Goal: Task Accomplishment & Management: Manage account settings

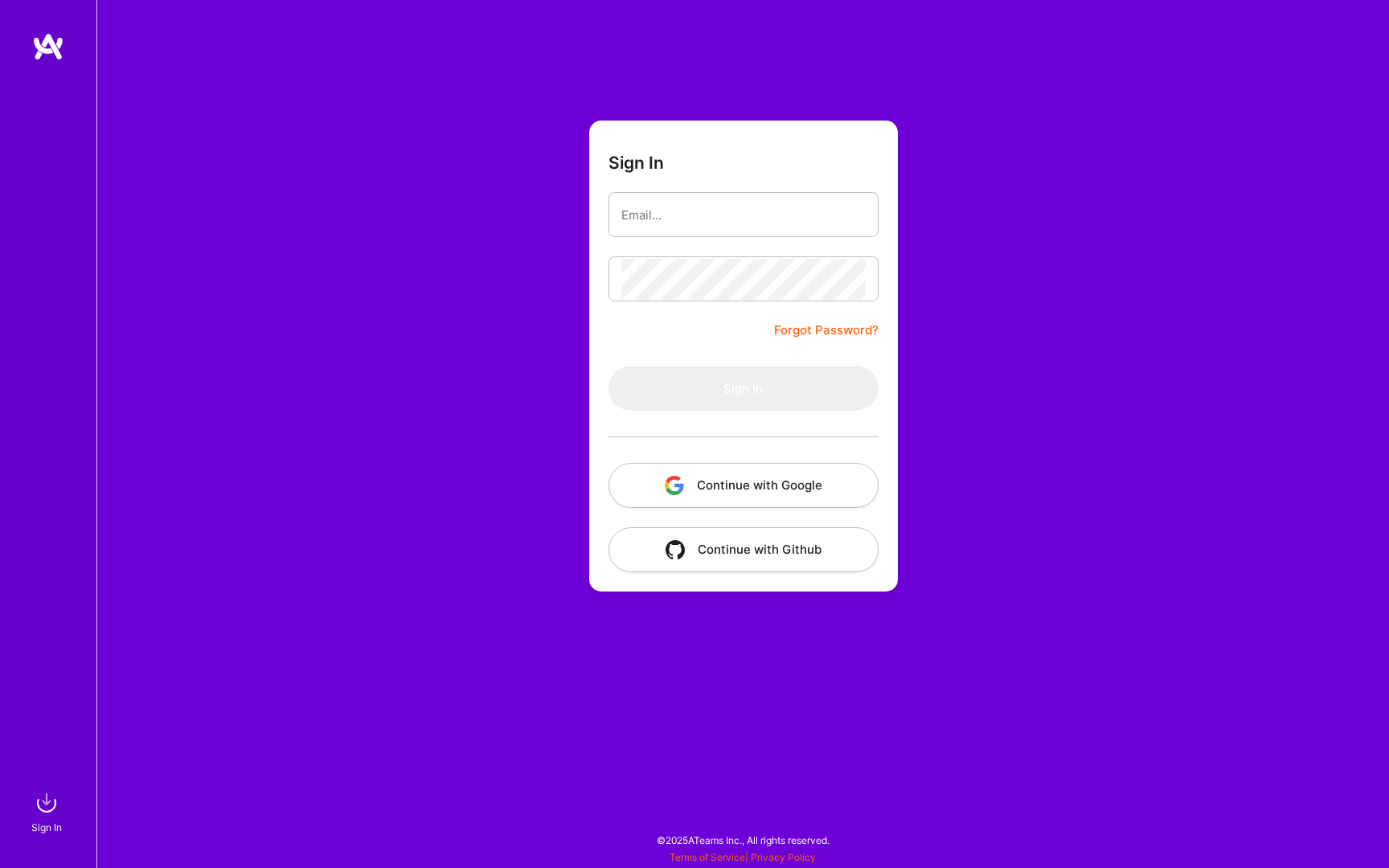
click at [654, 487] on button "Continue with Google" at bounding box center [744, 484] width 270 height 45
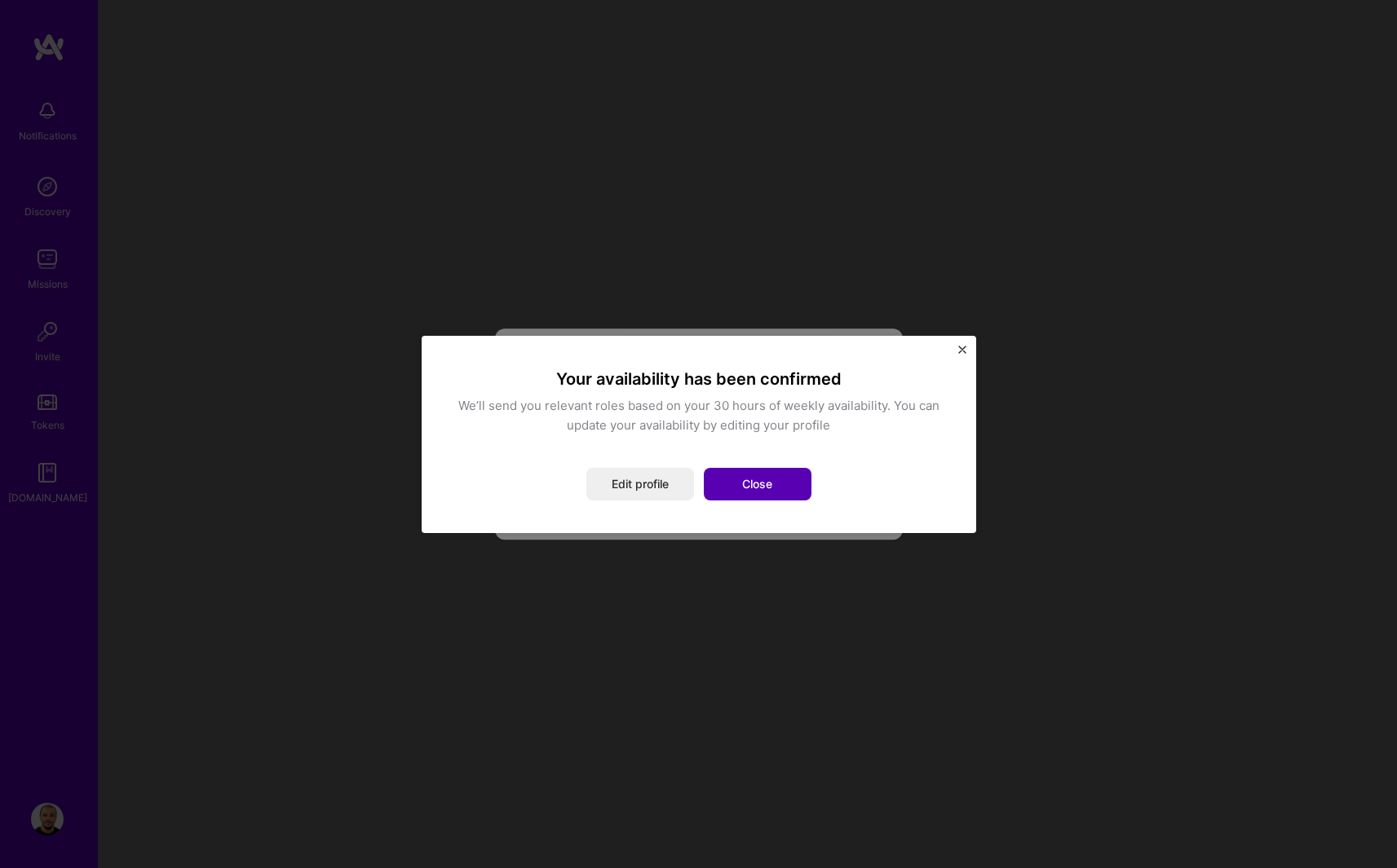
click at [725, 483] on button "Close" at bounding box center [757, 484] width 108 height 33
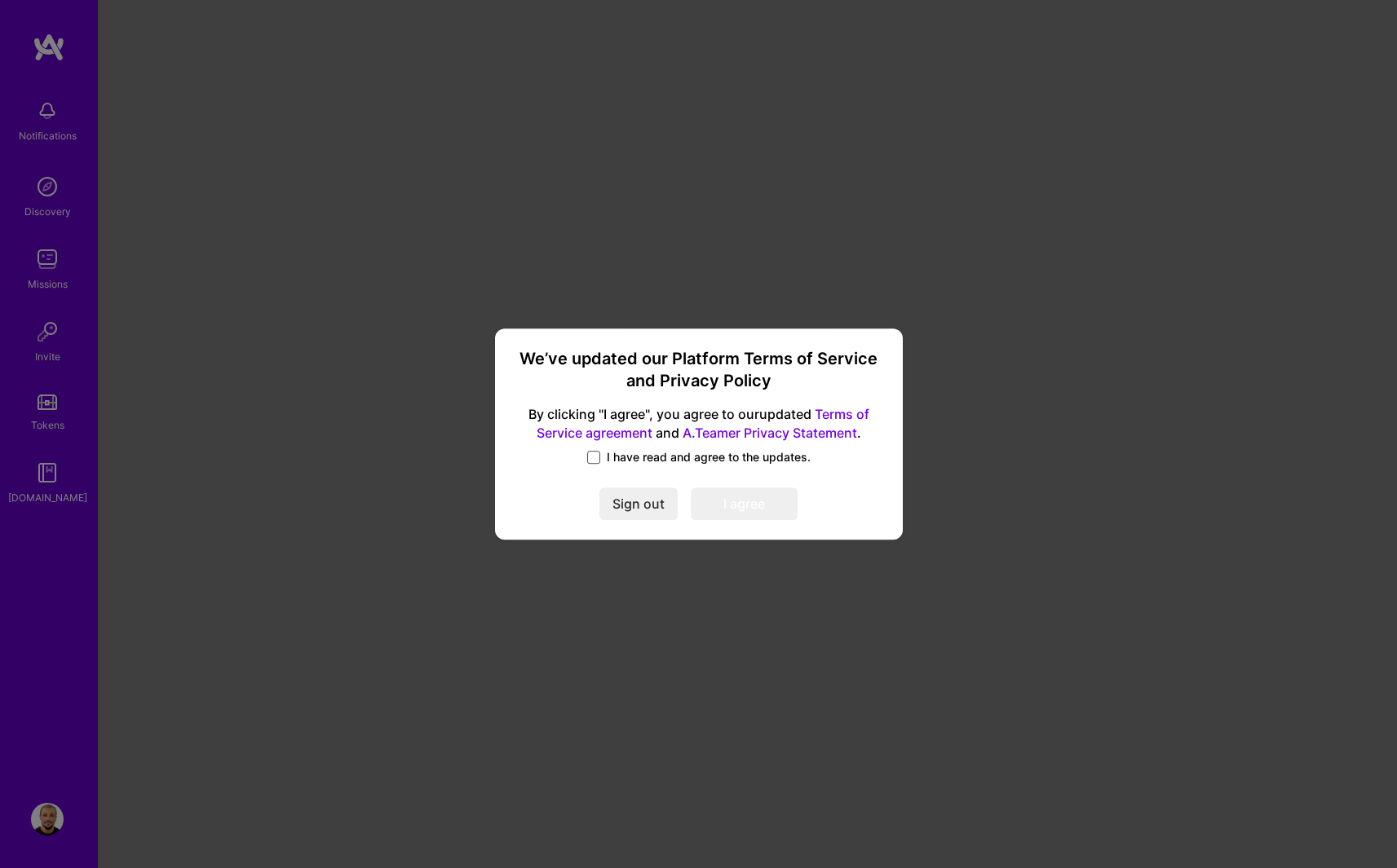
click at [596, 457] on span at bounding box center [594, 457] width 13 height 13
click at [0, 0] on input "I have read and agree to the updates." at bounding box center [0, 0] width 0 height 0
click at [719, 505] on button "I agree" at bounding box center [744, 505] width 107 height 33
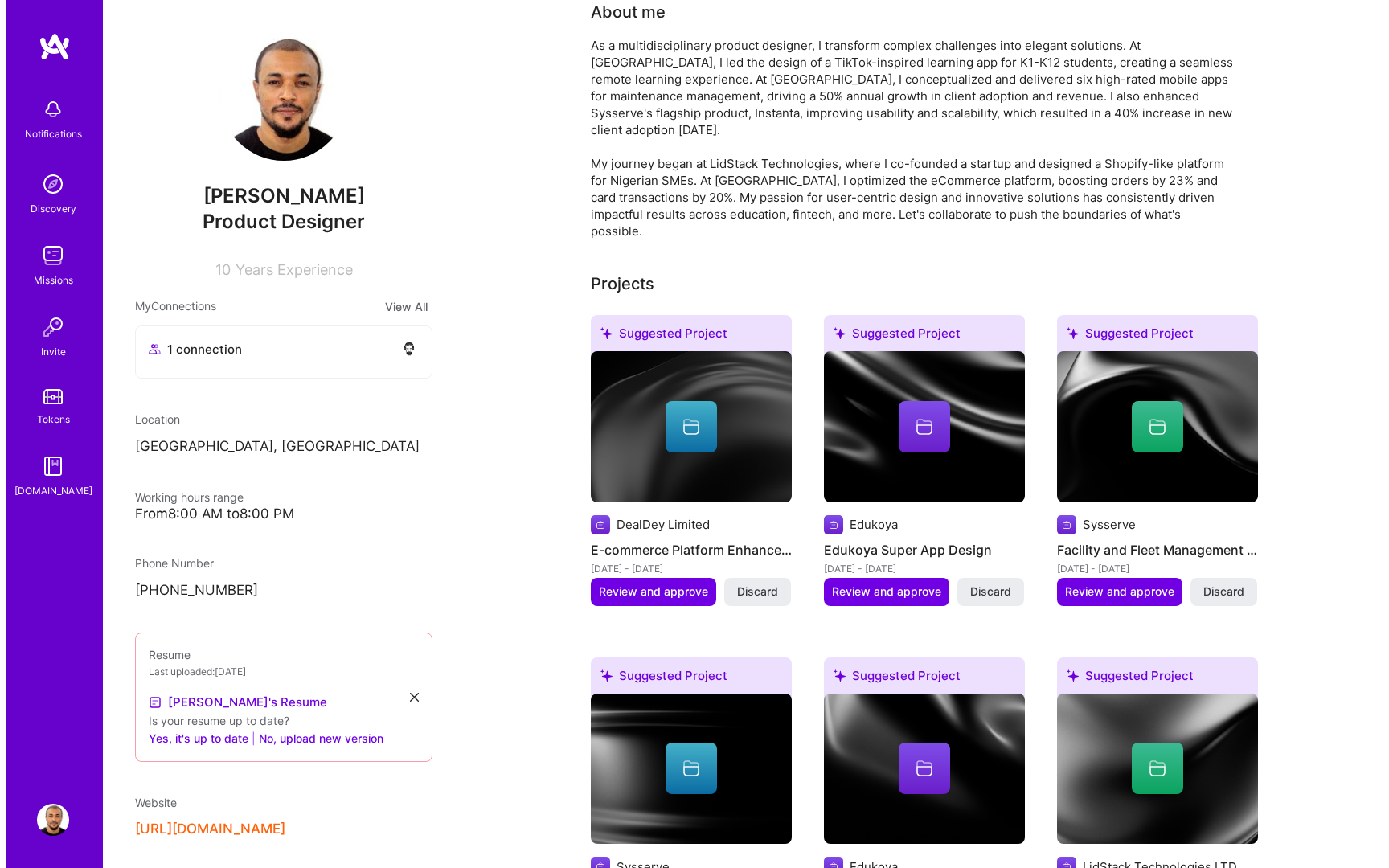
scroll to position [152, 0]
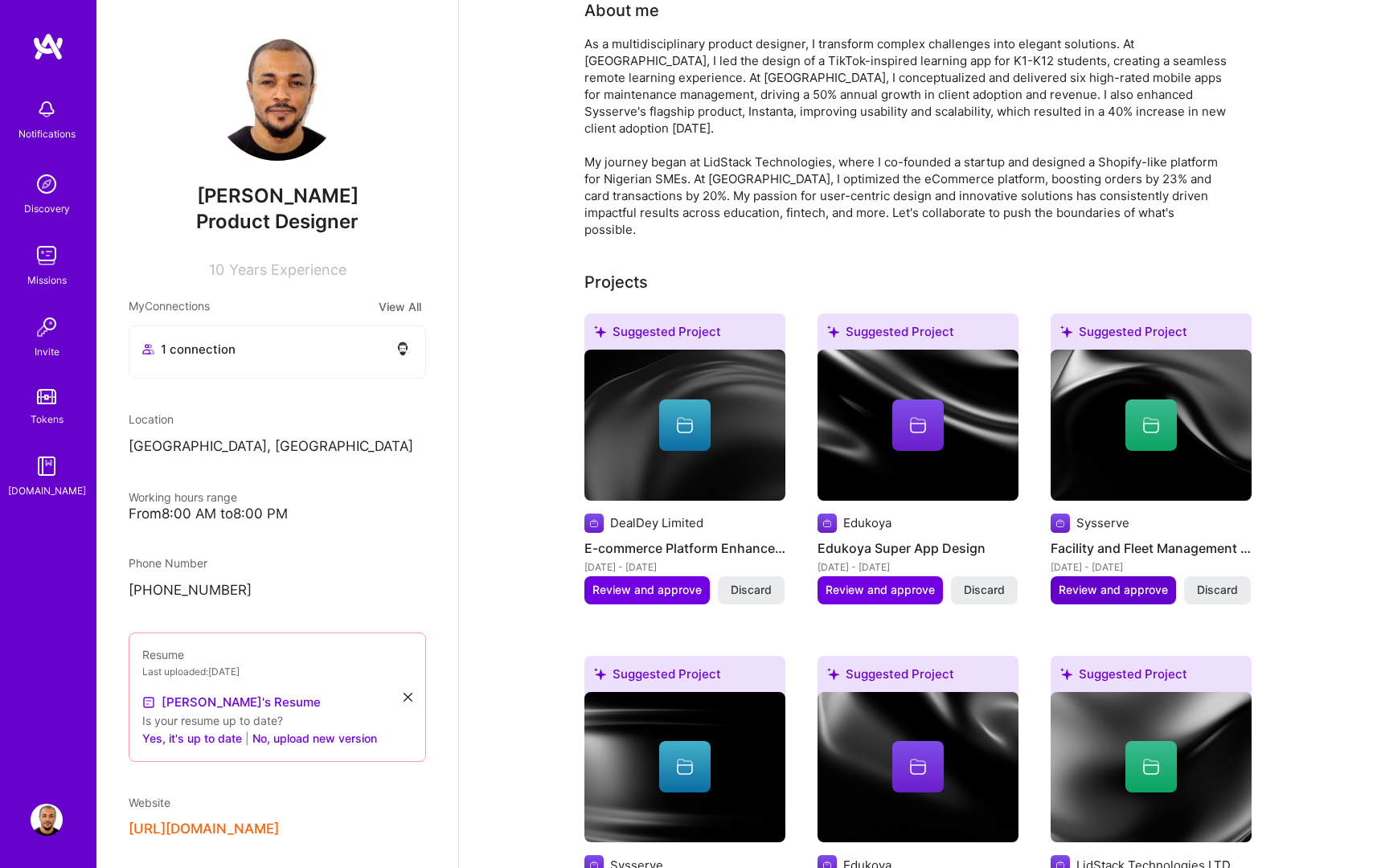
click at [1099, 592] on span "Review and approve" at bounding box center [1112, 589] width 109 height 16
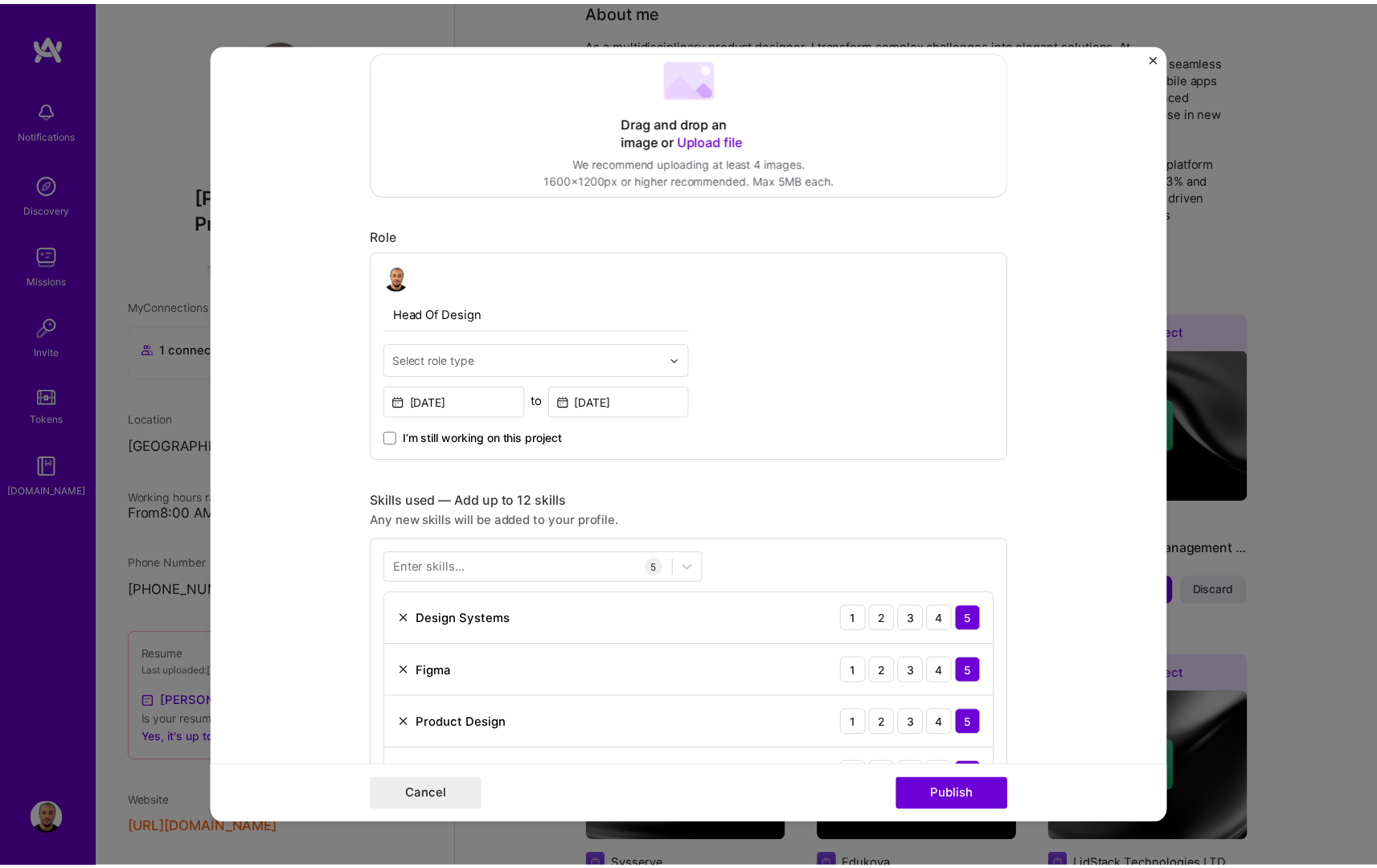
scroll to position [313, 0]
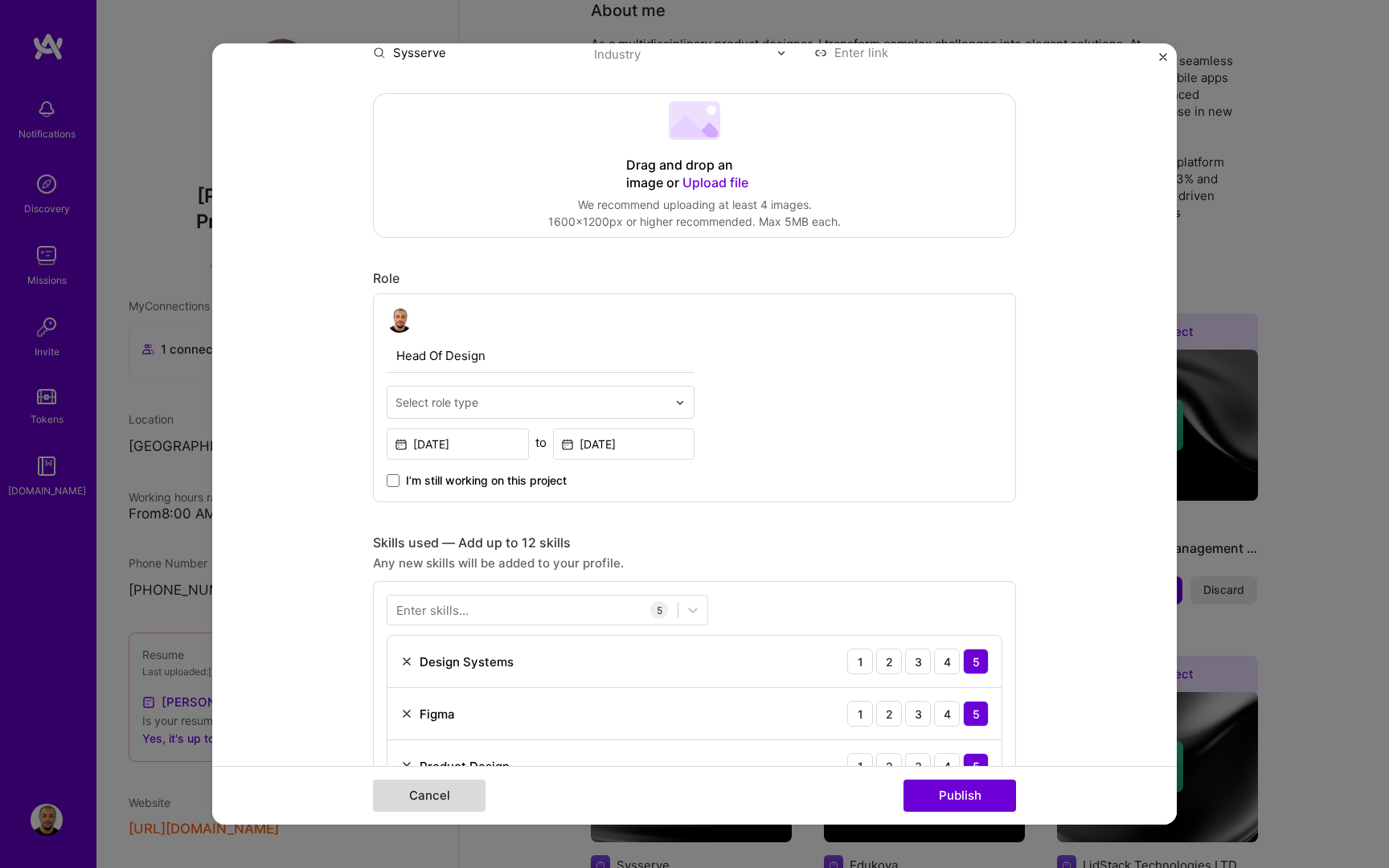
click at [457, 800] on button "Cancel" at bounding box center [429, 795] width 112 height 32
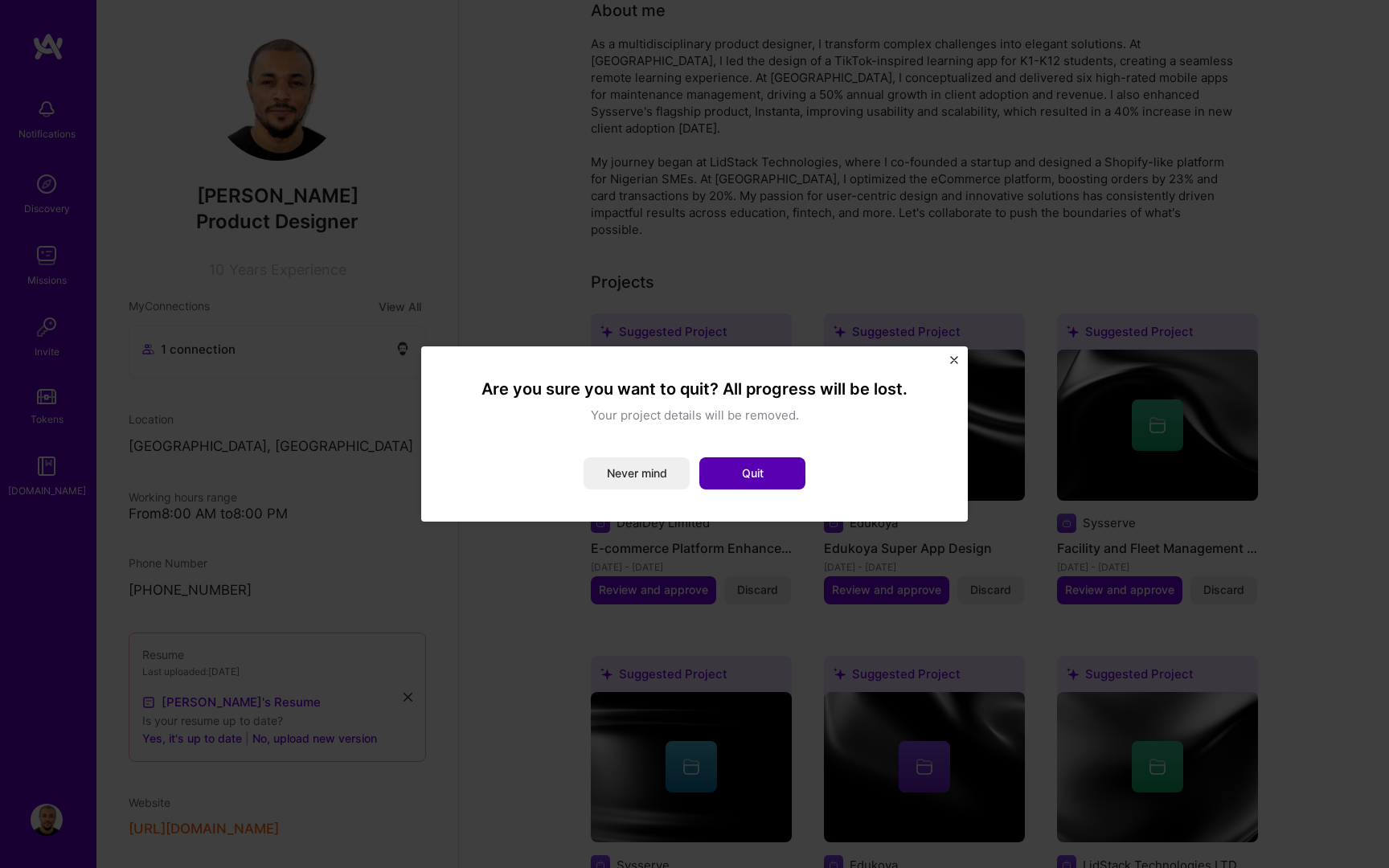
click at [733, 472] on button "Quit" at bounding box center [752, 473] width 106 height 32
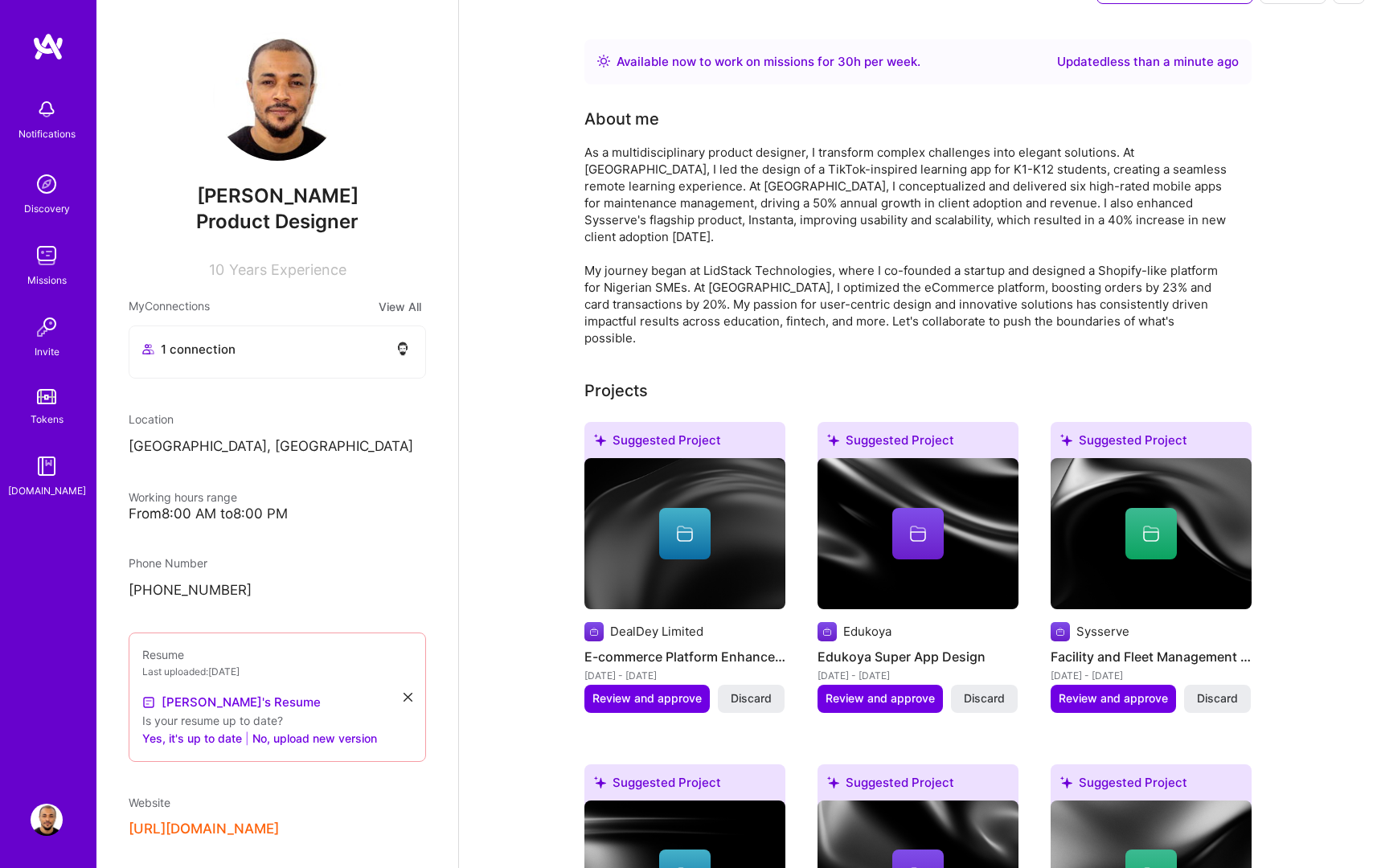
scroll to position [0, 0]
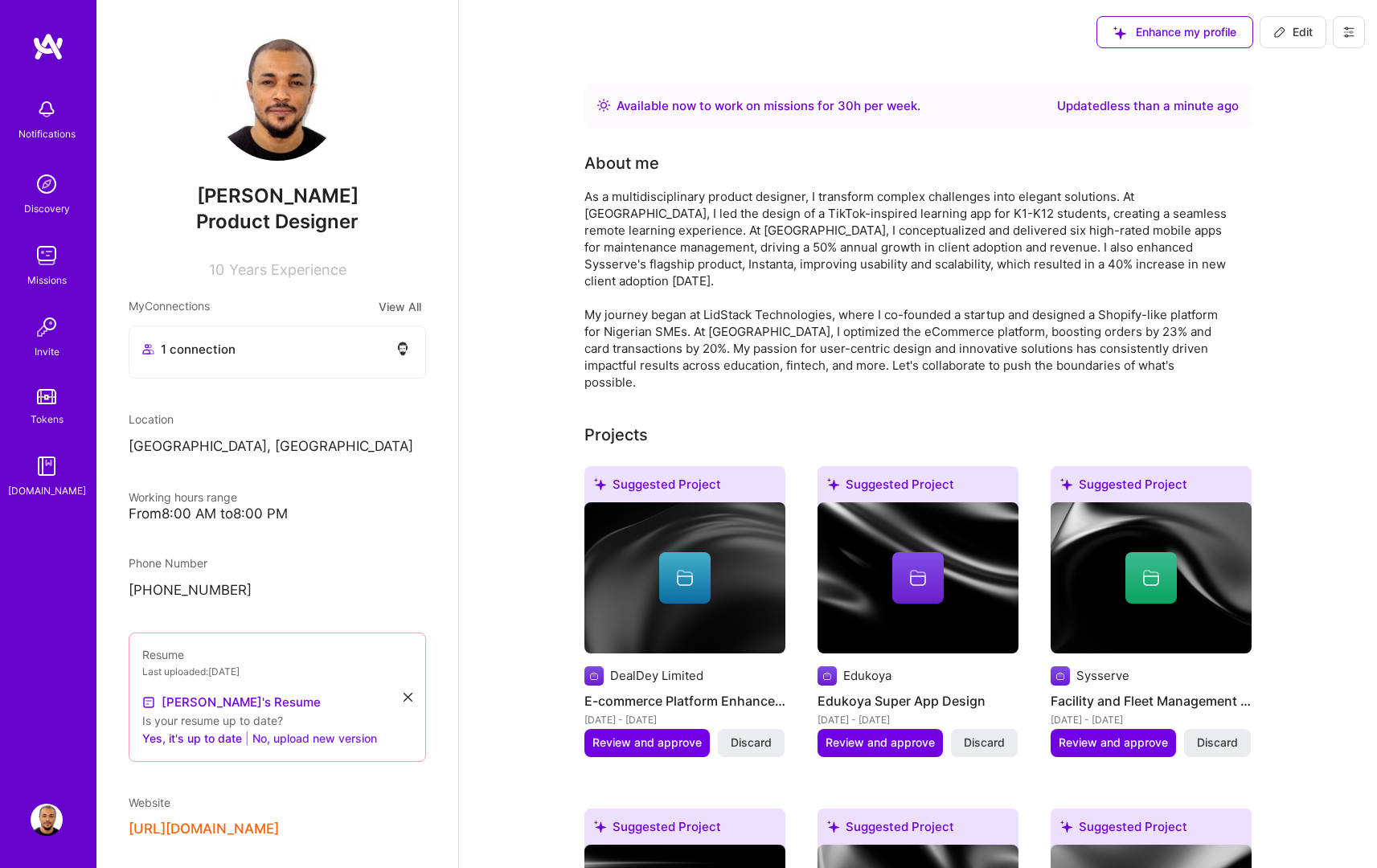
click at [317, 740] on button "No, upload new version" at bounding box center [314, 738] width 124 height 19
